Goal: Task Accomplishment & Management: Manage account settings

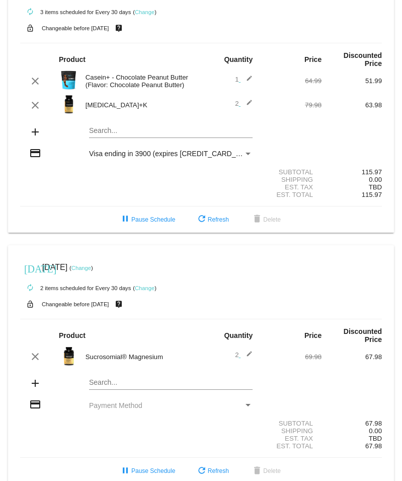
scroll to position [50, 0]
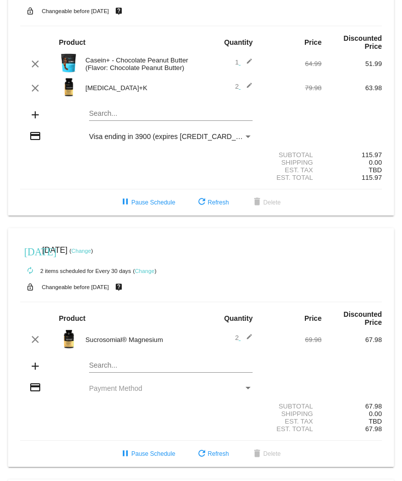
click at [243, 82] on mat-icon "edit" at bounding box center [247, 88] width 12 height 12
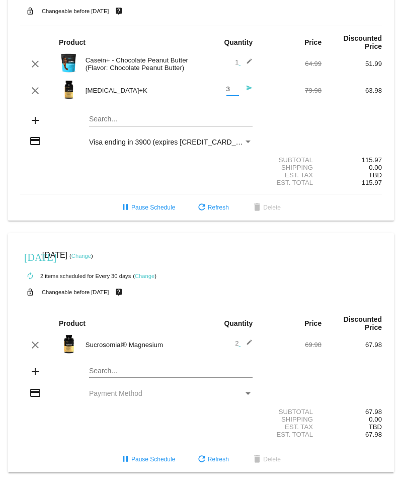
drag, startPoint x: 231, startPoint y: 81, endPoint x: 215, endPoint y: 80, distance: 15.6
click at [227, 86] on input "3" at bounding box center [233, 90] width 13 height 8
click at [229, 86] on input "2" at bounding box center [233, 90] width 13 height 8
type input "1"
click at [229, 86] on input "1" at bounding box center [233, 90] width 13 height 8
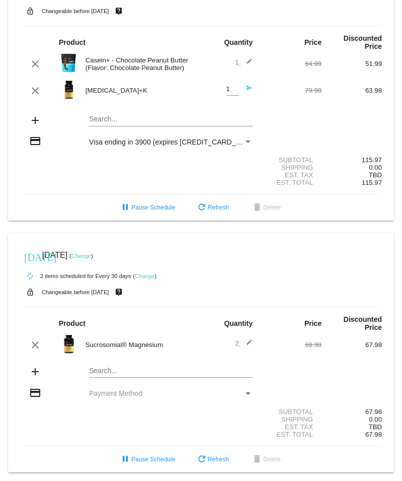
click at [261, 107] on div "add Search..." at bounding box center [201, 121] width 362 height 29
click at [243, 85] on mat-icon "send" at bounding box center [247, 91] width 12 height 12
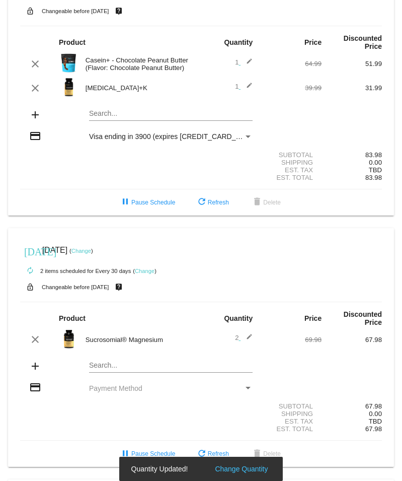
click at [246, 58] on mat-icon "edit" at bounding box center [247, 64] width 12 height 12
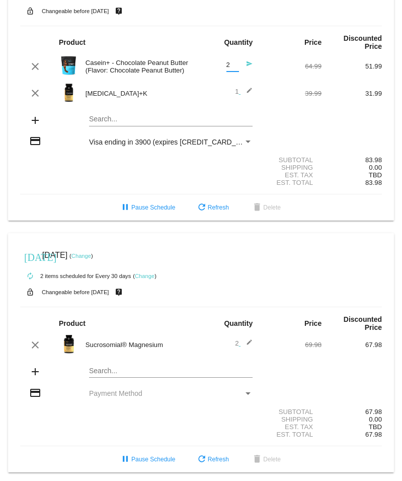
type input "2"
click at [230, 61] on input "2" at bounding box center [233, 65] width 13 height 8
click at [243, 60] on mat-icon "send" at bounding box center [247, 66] width 12 height 12
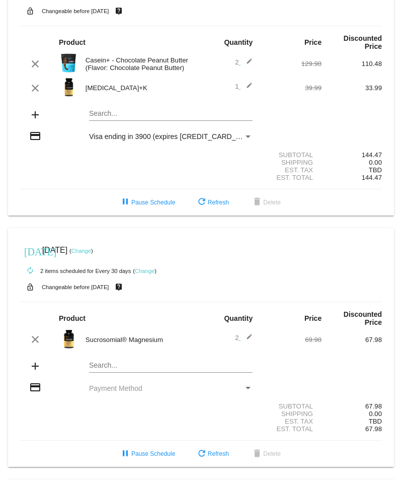
click at [244, 58] on mat-icon "edit" at bounding box center [247, 64] width 12 height 12
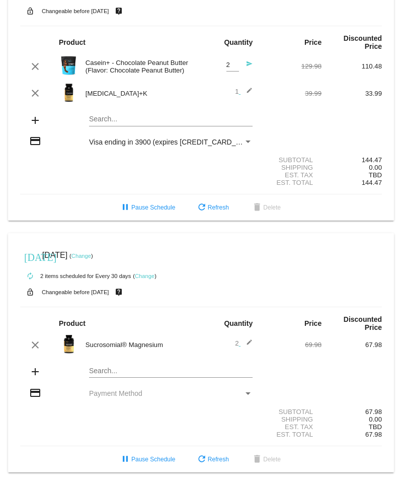
click at [234, 61] on span "2 Quantity send" at bounding box center [240, 65] width 27 height 8
type input "1"
click at [228, 61] on input "1" at bounding box center [233, 65] width 13 height 8
click at [242, 60] on mat-icon "send" at bounding box center [247, 66] width 12 height 12
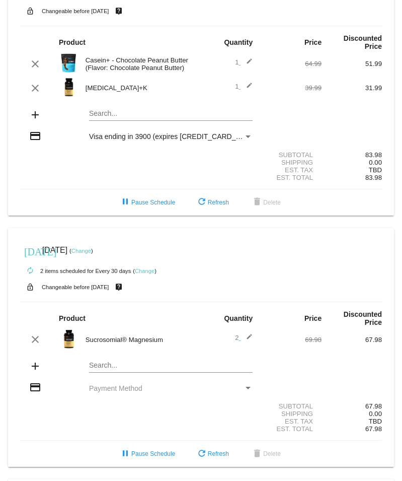
click at [246, 135] on div "Payment Method" at bounding box center [248, 136] width 5 height 3
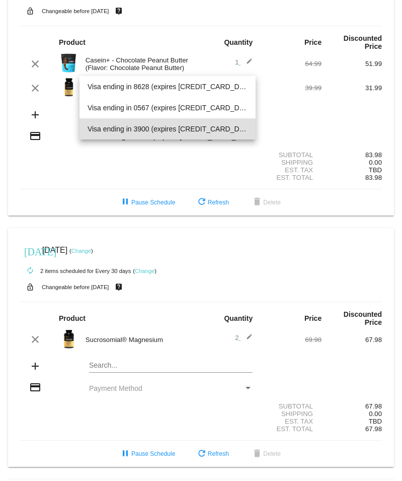
click at [281, 100] on div at bounding box center [201, 240] width 402 height 481
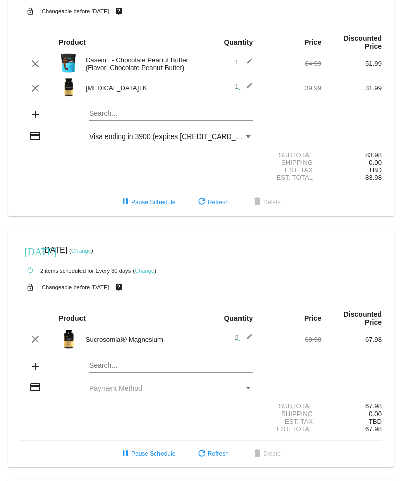
click at [100, 106] on mat-card "today Sep 16 2025 ( Change ) autorenew 2 items scheduled for Every 30 days ( Ch…" at bounding box center [201, 83] width 386 height 263
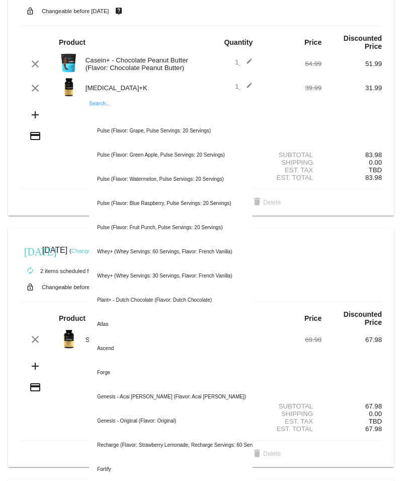
click at [100, 110] on input "Search..." at bounding box center [171, 114] width 164 height 8
click at [44, 144] on section "Subtotal 83.98 Shipping 0.00 Est. Tax TBD Est. Total 83.98" at bounding box center [201, 167] width 362 height 46
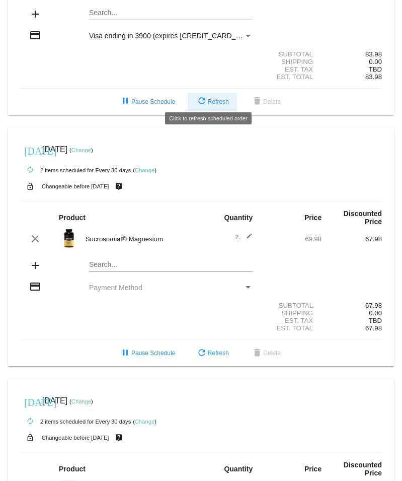
scroll to position [101, 0]
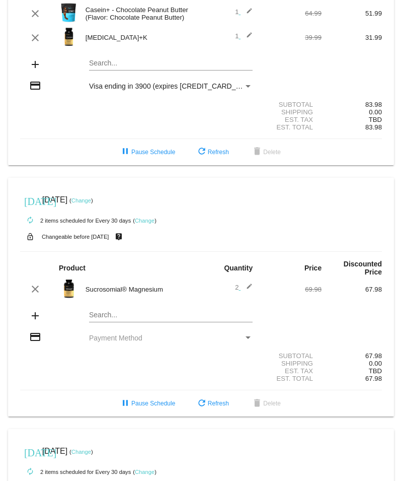
click at [246, 85] on div "Payment Method" at bounding box center [248, 86] width 5 height 3
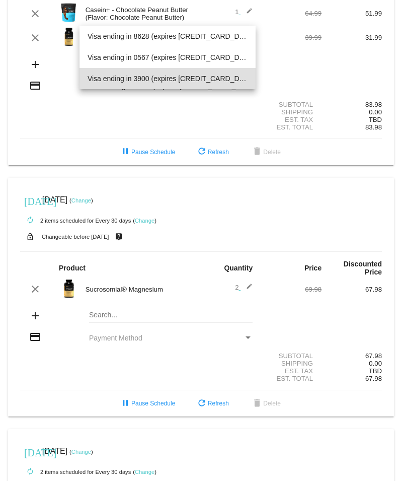
click at [103, 131] on div at bounding box center [201, 240] width 402 height 481
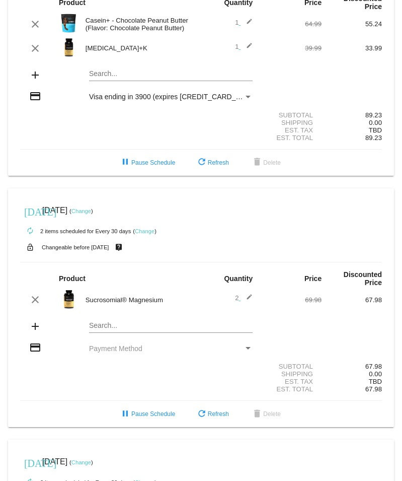
scroll to position [101, 0]
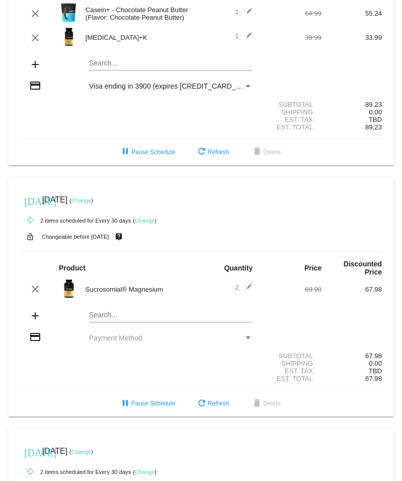
click at [244, 82] on div "Payment Method" at bounding box center [248, 86] width 9 height 8
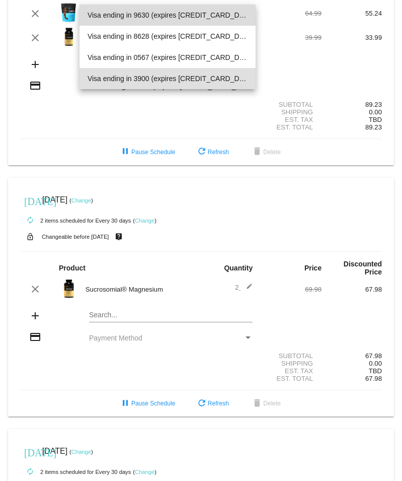
click at [202, 20] on span "Visa ending in 9630 (expires [CREDIT_CARD_DATA])" at bounding box center [168, 15] width 161 height 21
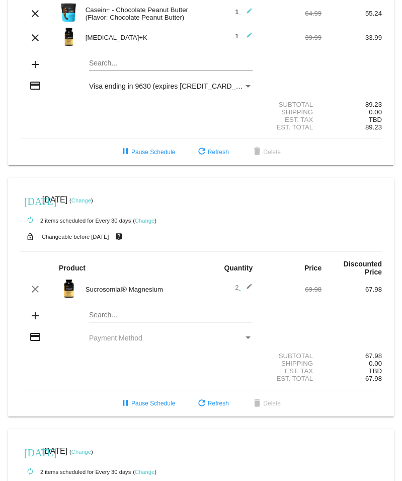
scroll to position [50, 0]
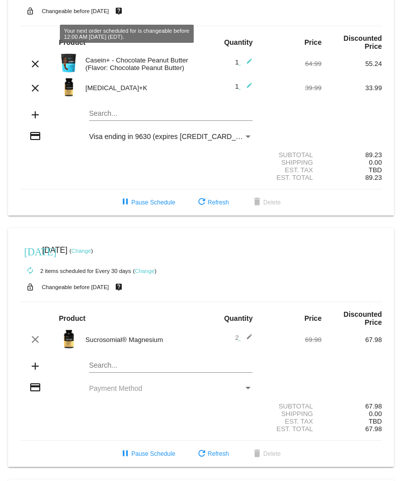
click at [70, 12] on small "Changeable before [DATE]" at bounding box center [75, 11] width 67 height 6
click at [125, 10] on mat-icon "live_help" at bounding box center [119, 11] width 12 height 13
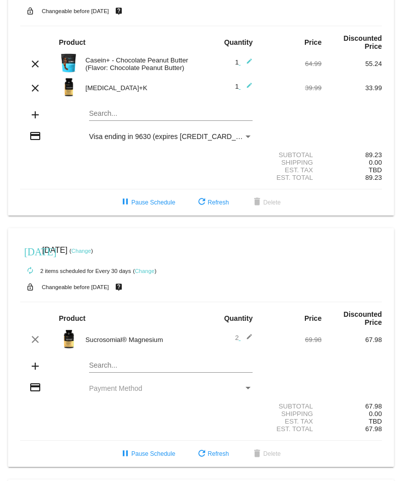
click at [93, 12] on small "Changeable before [DATE]" at bounding box center [75, 11] width 67 height 6
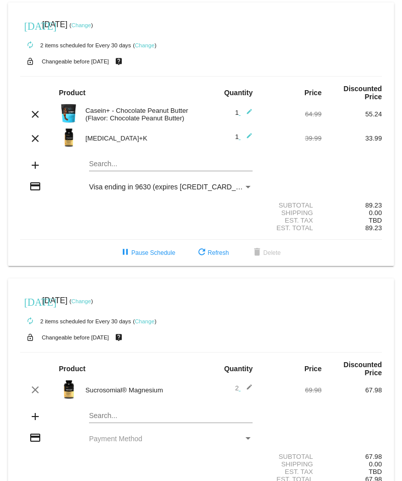
click at [91, 25] on link "Change" at bounding box center [82, 25] width 20 height 6
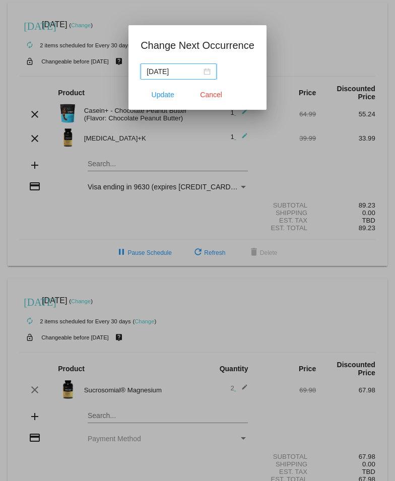
click at [207, 72] on div "[DATE]" at bounding box center [179, 71] width 64 height 11
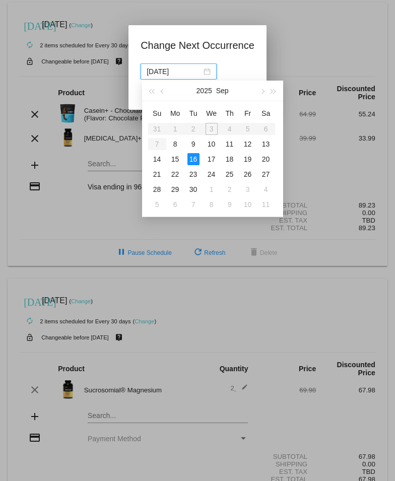
click at [290, 54] on div at bounding box center [197, 240] width 395 height 481
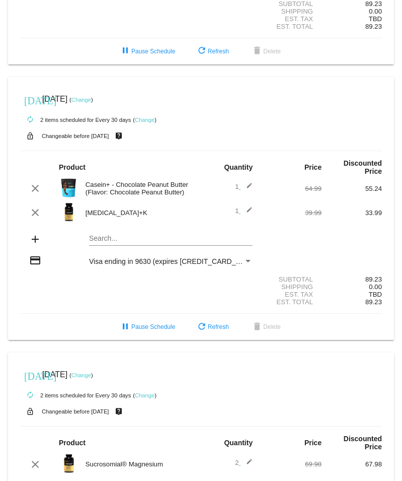
click at [91, 97] on link "Change" at bounding box center [82, 100] width 20 height 6
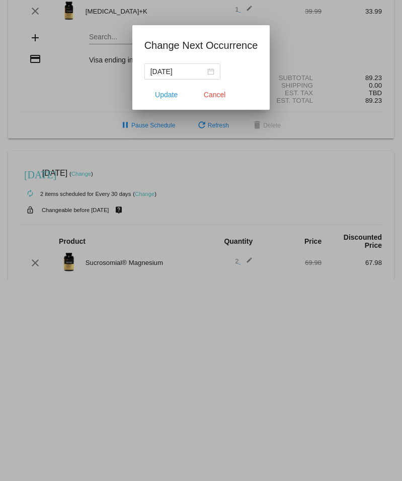
scroll to position [210, 0]
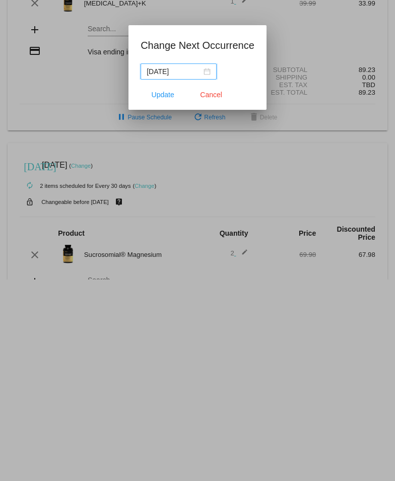
click at [207, 72] on div "[DATE]" at bounding box center [179, 71] width 64 height 11
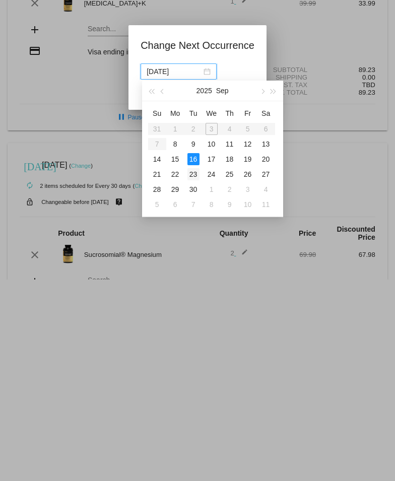
click at [192, 175] on div "23" at bounding box center [193, 174] width 12 height 12
type input "2025-09-23"
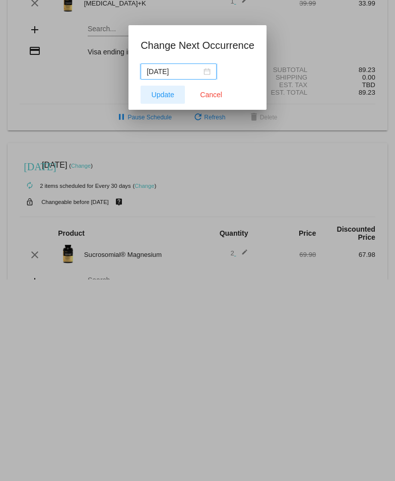
click at [169, 97] on span "Update" at bounding box center [163, 95] width 23 height 8
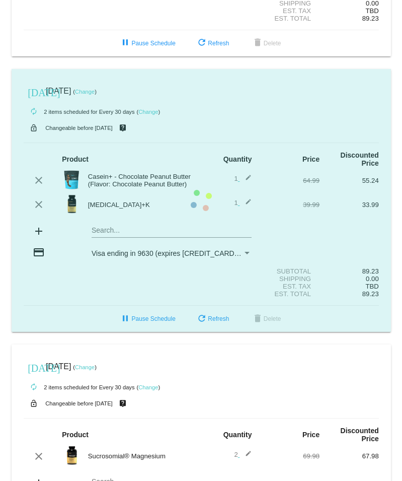
scroll to position [201, 0]
